Goal: Find specific page/section: Find specific page/section

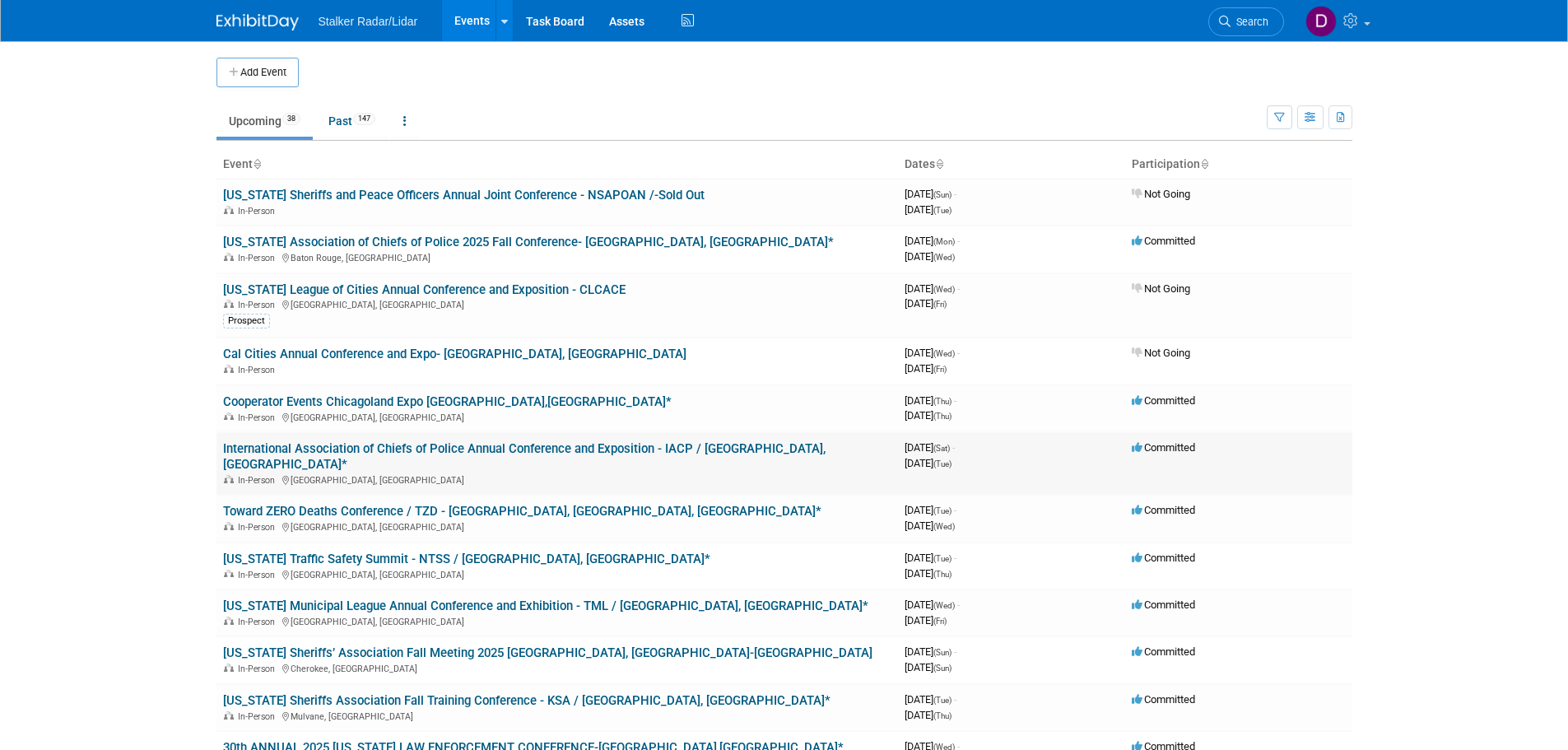
click at [454, 444] on link "International Association of Chiefs of Police Annual Conference and Exposition …" at bounding box center [524, 457] width 603 height 31
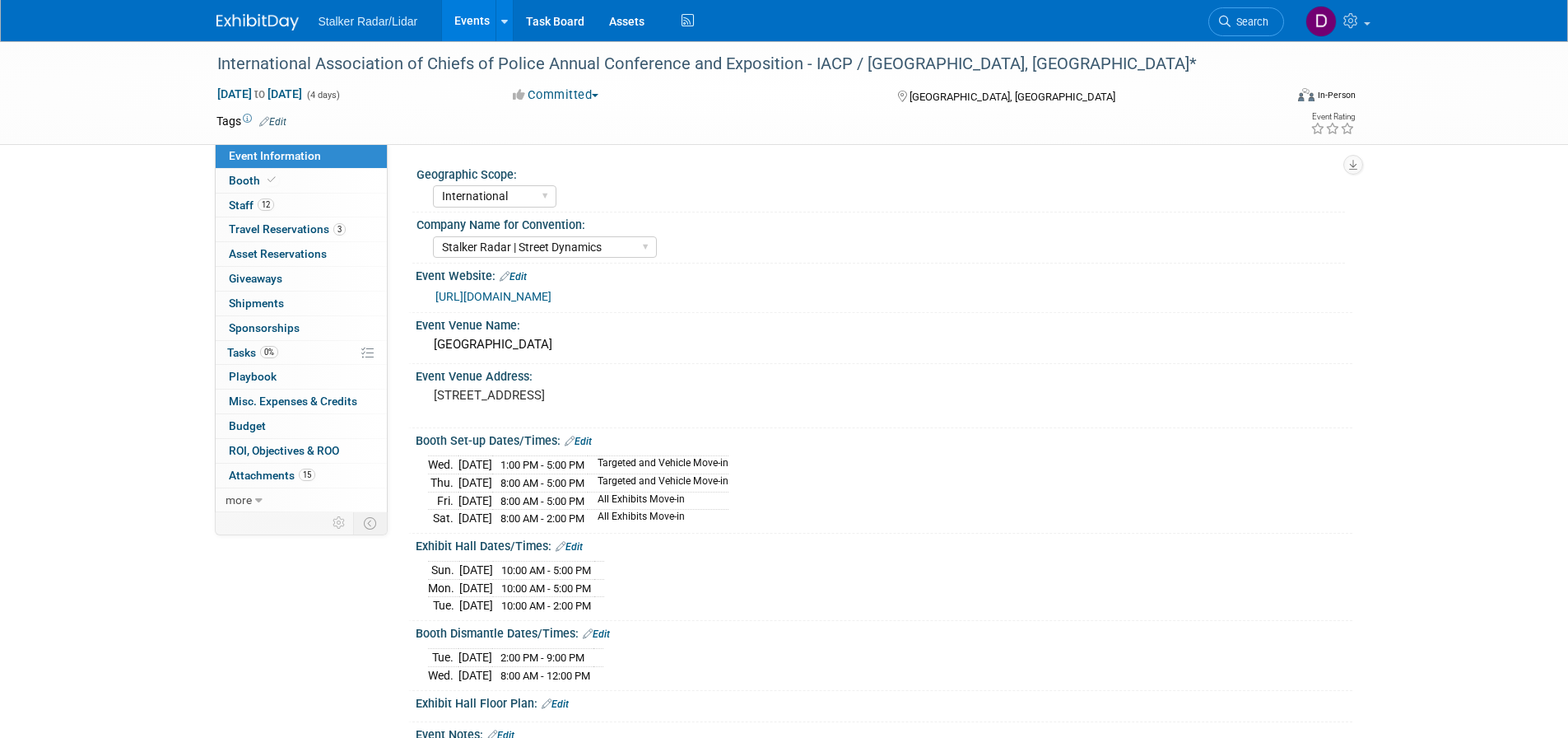
select select "International"
select select "Stalker Radar | Street Dynamics"
click at [275, 227] on span "Travel Reservations 3" at bounding box center [287, 228] width 117 height 13
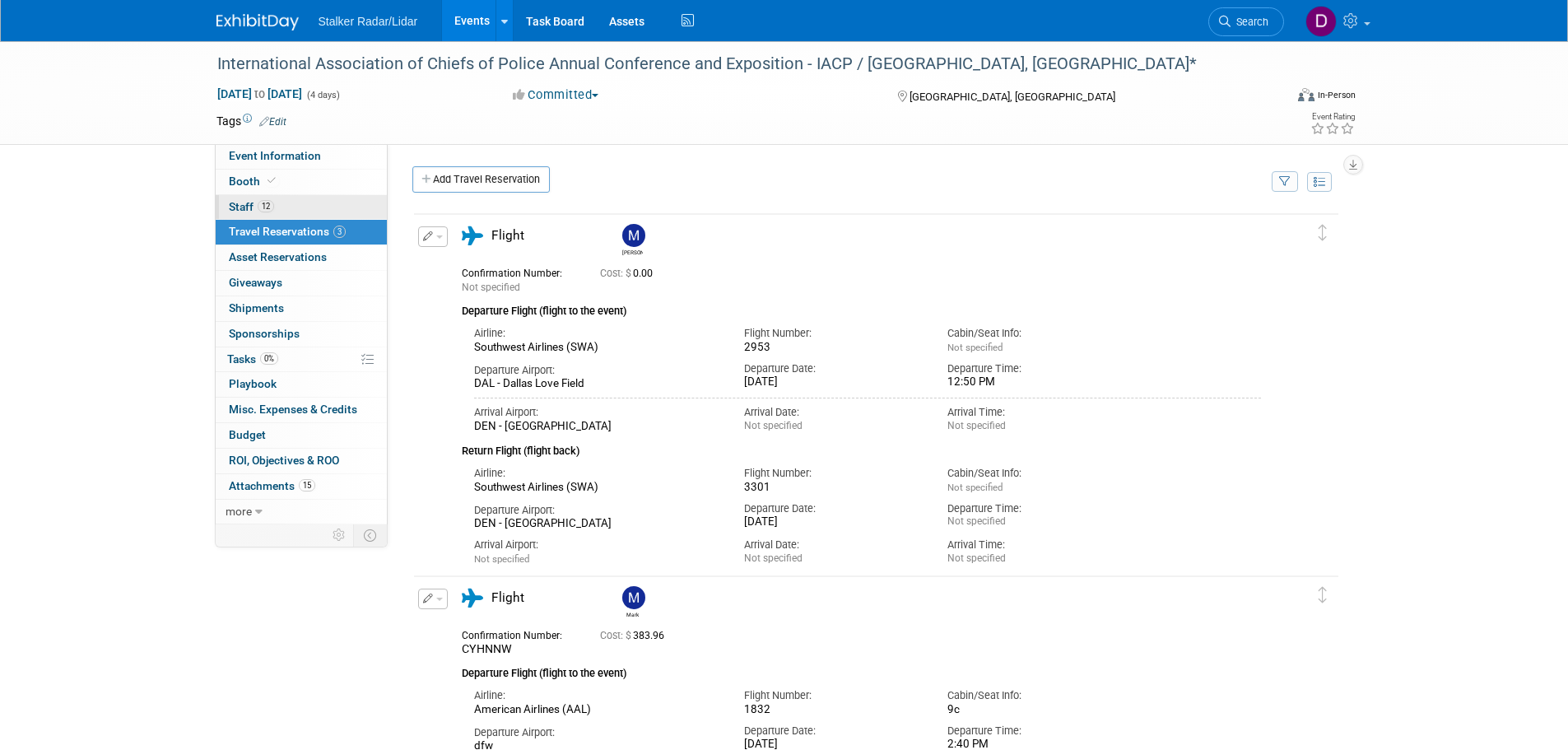
click at [235, 206] on span "Staff 12" at bounding box center [251, 206] width 45 height 13
